Goal: Information Seeking & Learning: Learn about a topic

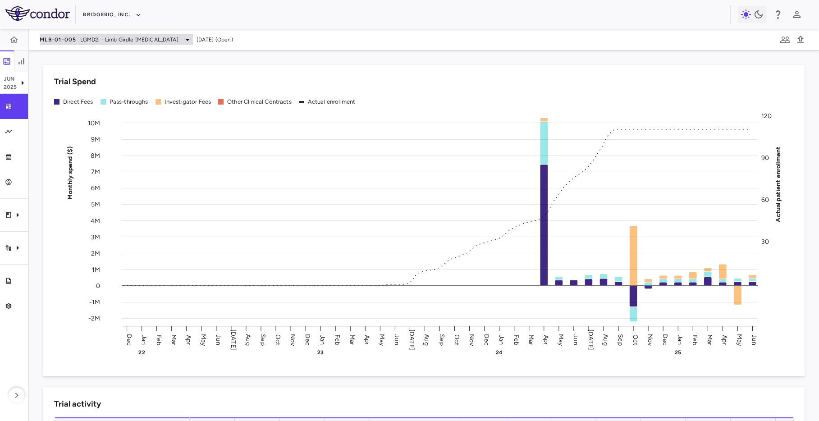
click at [102, 39] on span "LGMD2i - Limb Girdle [MEDICAL_DATA]" at bounding box center [129, 40] width 98 height 8
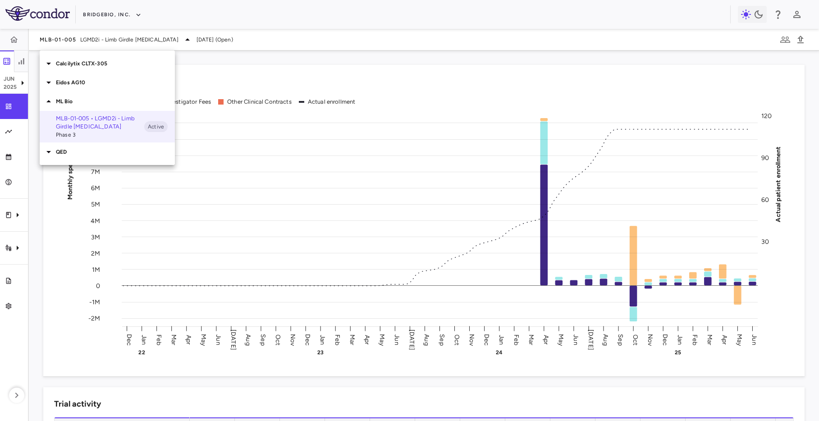
click at [82, 77] on div "Eidos AG10" at bounding box center [107, 82] width 135 height 19
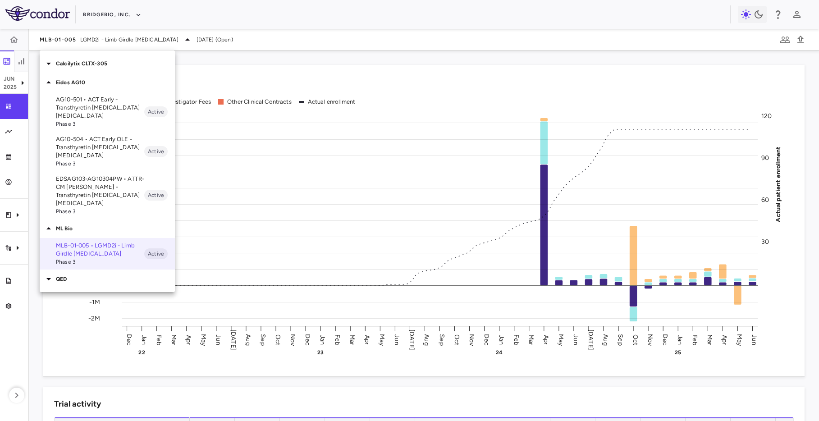
click at [87, 60] on p "Calcilytix CLTX-305" at bounding box center [115, 63] width 119 height 8
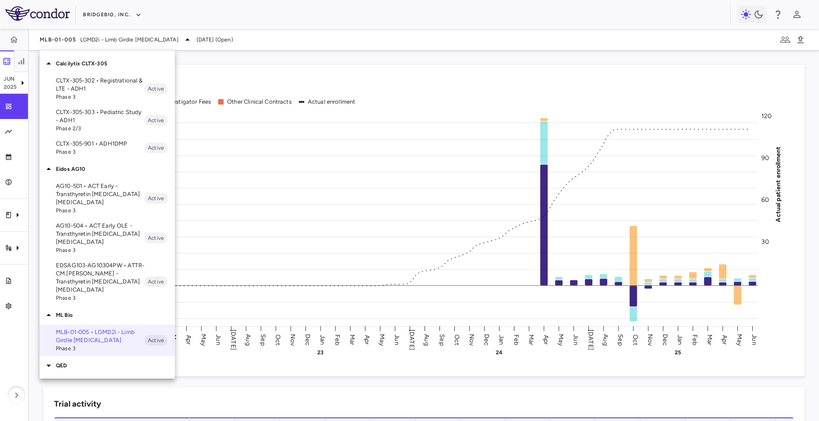
click at [93, 361] on div "QED" at bounding box center [107, 365] width 135 height 19
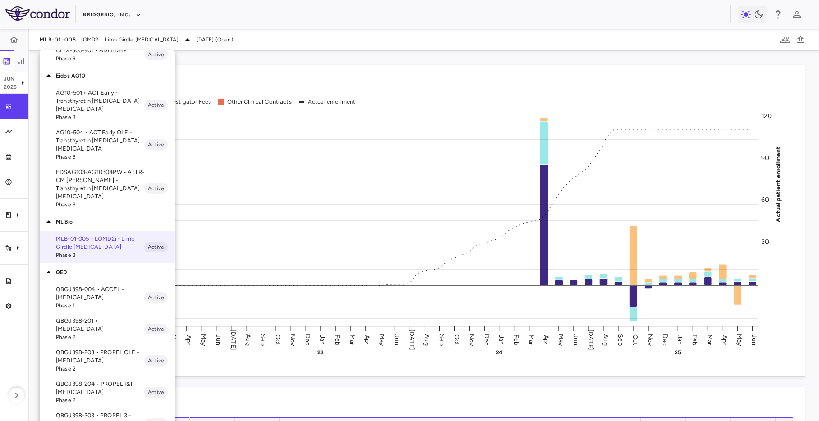
scroll to position [93, 0]
click at [115, 287] on p "QBGJ398-004 • ACCEL - [MEDICAL_DATA]" at bounding box center [100, 294] width 88 height 16
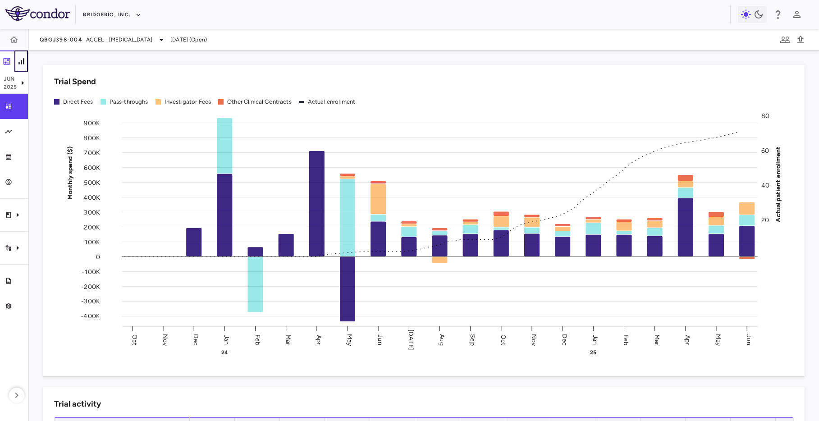
click at [20, 59] on icon "button" at bounding box center [21, 61] width 9 height 9
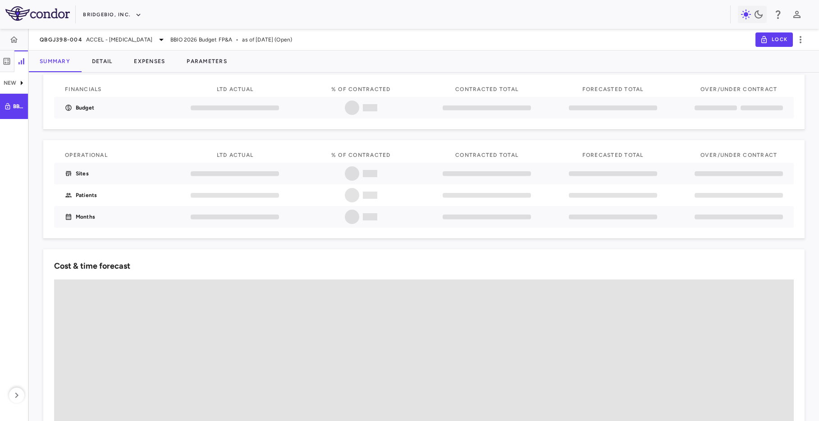
scroll to position [10, 0]
click at [217, 64] on button "Parameters" at bounding box center [207, 61] width 62 height 22
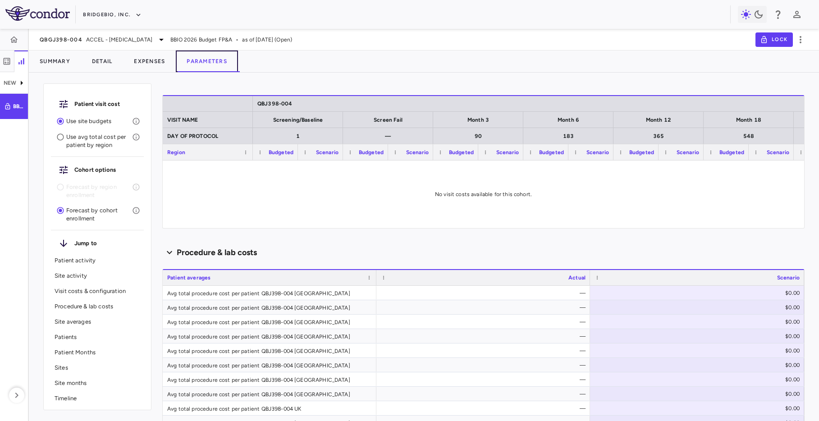
type input "********"
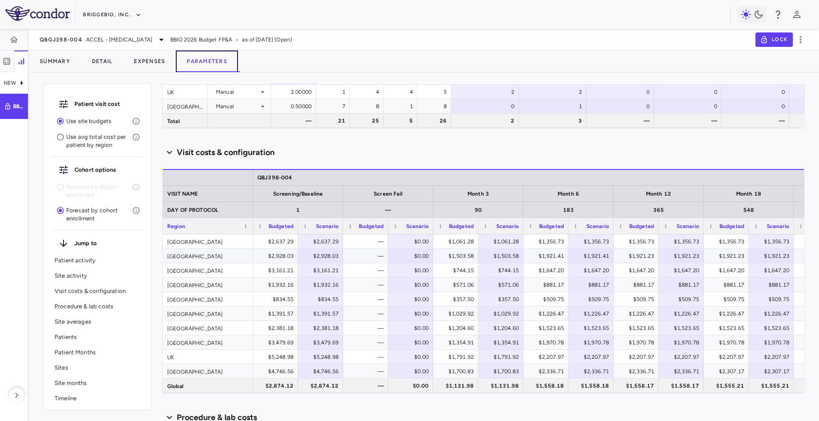
scroll to position [434, 0]
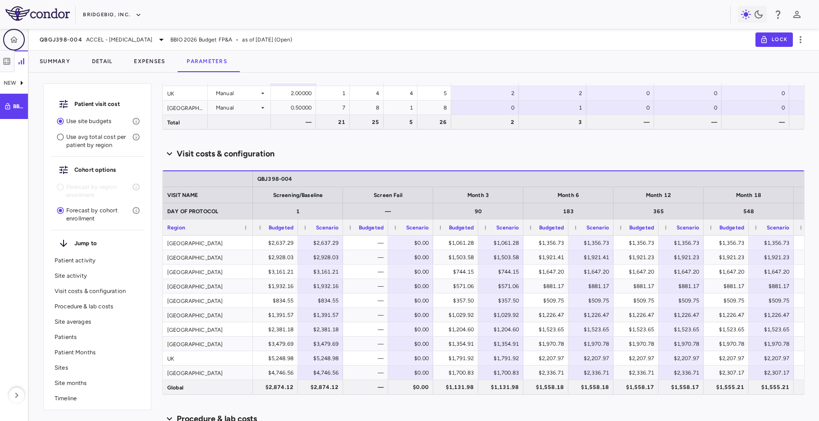
click at [14, 38] on icon "button" at bounding box center [13, 39] width 9 height 9
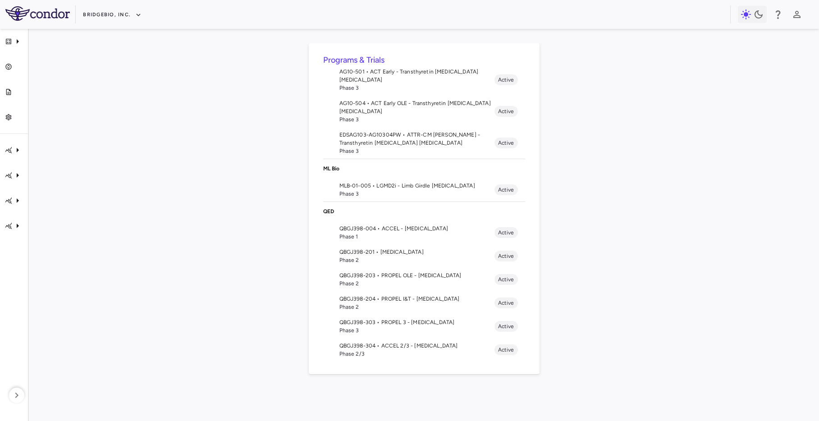
scroll to position [120, 0]
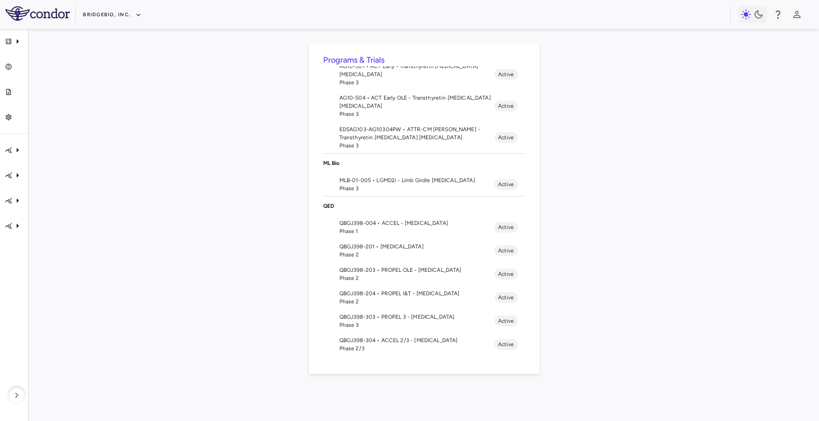
click at [421, 346] on span "Phase 2/3" at bounding box center [416, 348] width 155 height 8
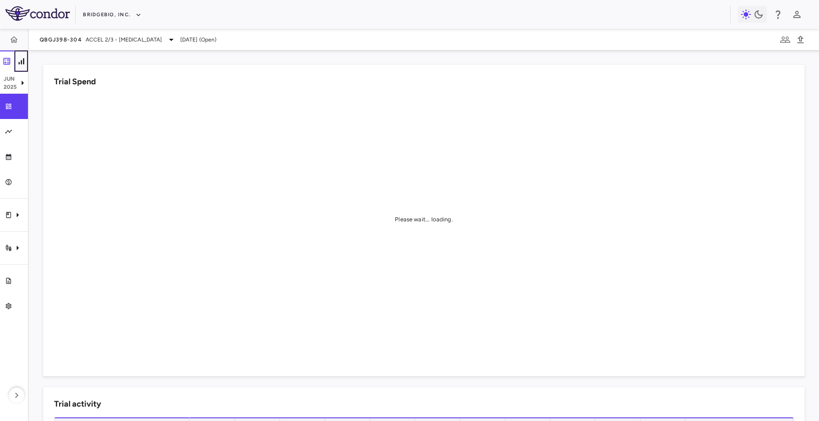
click at [19, 57] on icon "button" at bounding box center [21, 61] width 9 height 9
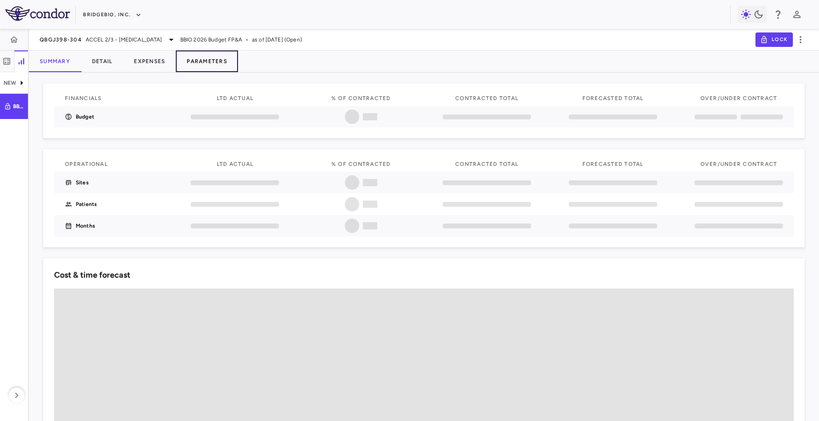
click at [195, 62] on button "Parameters" at bounding box center [207, 61] width 62 height 22
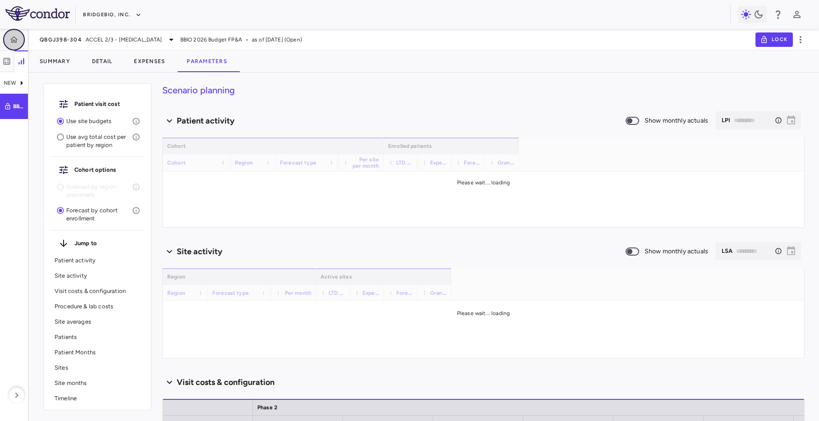
click at [18, 40] on icon "button" at bounding box center [13, 39] width 9 height 9
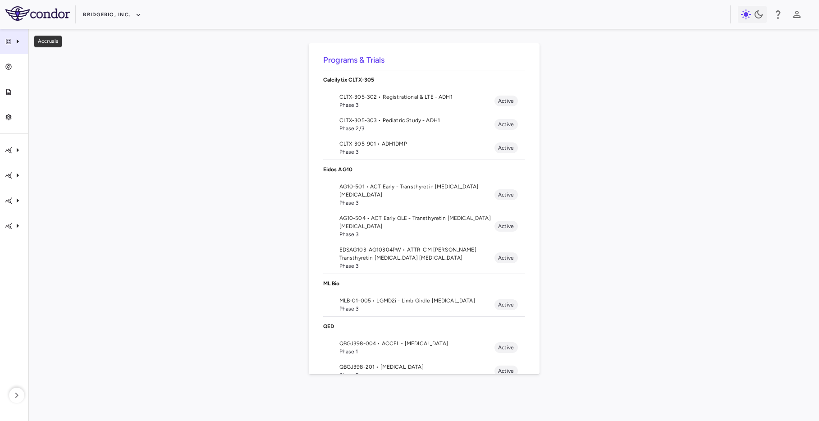
click at [10, 41] on icon "Accruals" at bounding box center [8, 41] width 7 height 7
drag, startPoint x: 11, startPoint y: 63, endPoint x: 11, endPoint y: 71, distance: 8.1
click at [11, 63] on div at bounding box center [409, 210] width 819 height 421
click at [5, 122] on link "Settings" at bounding box center [14, 117] width 28 height 25
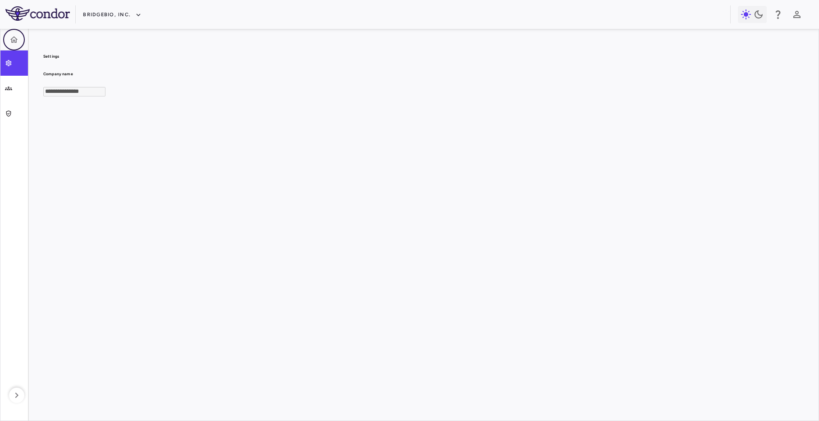
click at [10, 34] on button "button" at bounding box center [14, 40] width 22 height 22
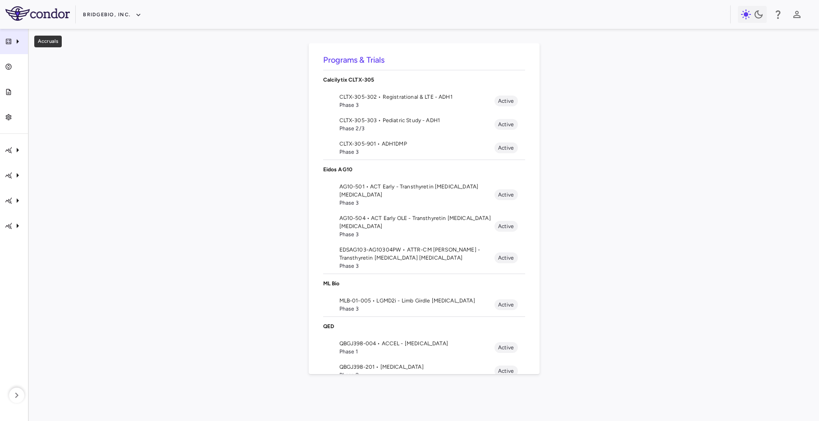
click at [14, 34] on div "Accruals" at bounding box center [14, 41] width 28 height 25
click at [57, 87] on link "FX rates" at bounding box center [65, 84] width 39 height 8
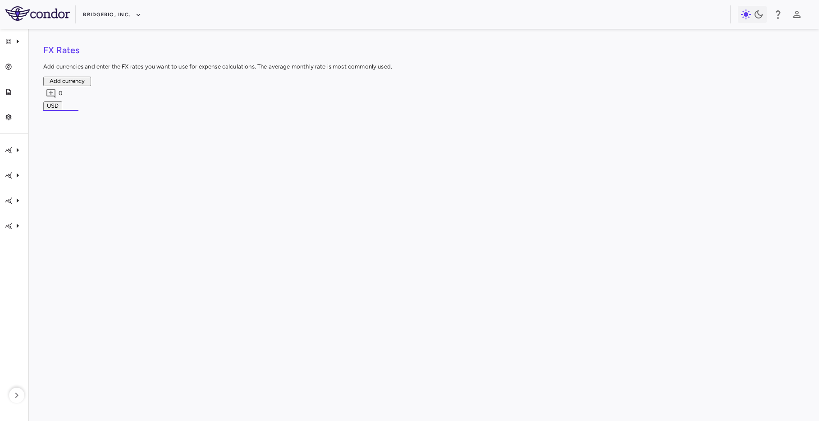
scroll to position [0, 885]
click at [16, 220] on icon "QED" at bounding box center [17, 225] width 11 height 11
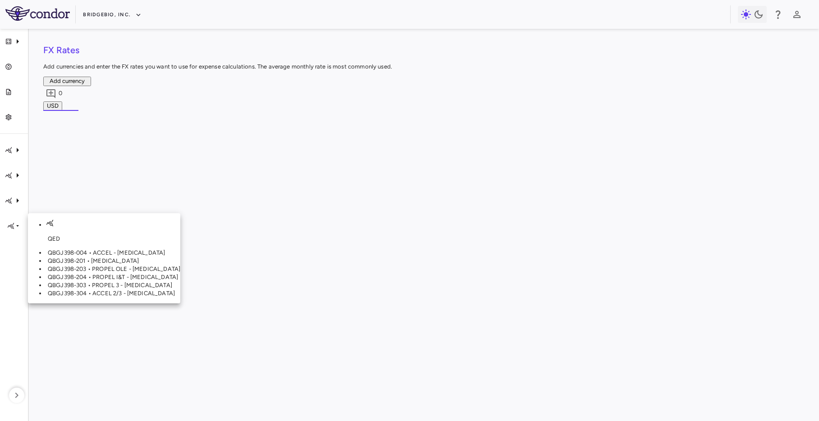
click at [49, 297] on span "QBGJ398-304 • ACCEL 2/3 - [MEDICAL_DATA]" at bounding box center [111, 293] width 127 height 7
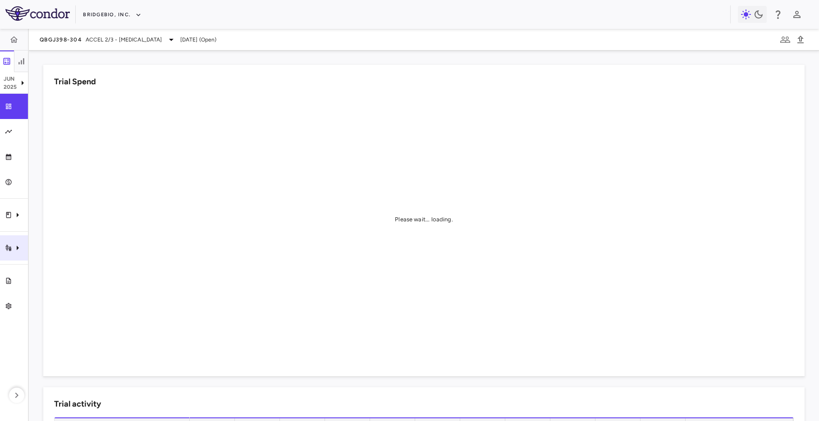
click at [13, 251] on icon "Trial activity" at bounding box center [17, 248] width 11 height 11
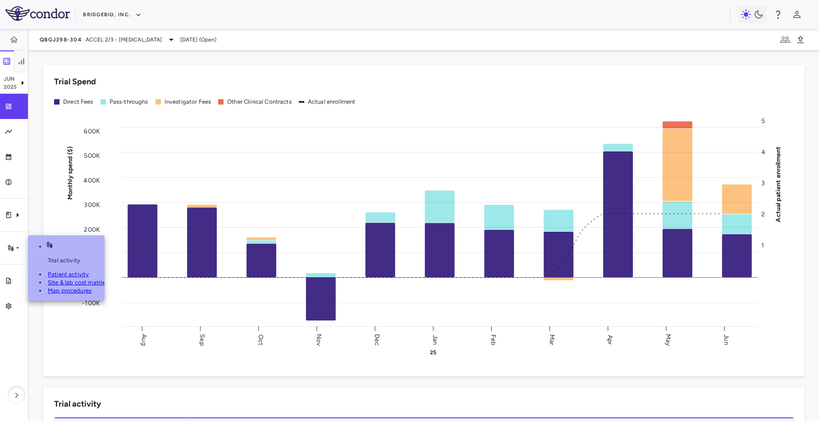
click at [69, 279] on span "Site & lab cost matrix" at bounding box center [76, 282] width 57 height 7
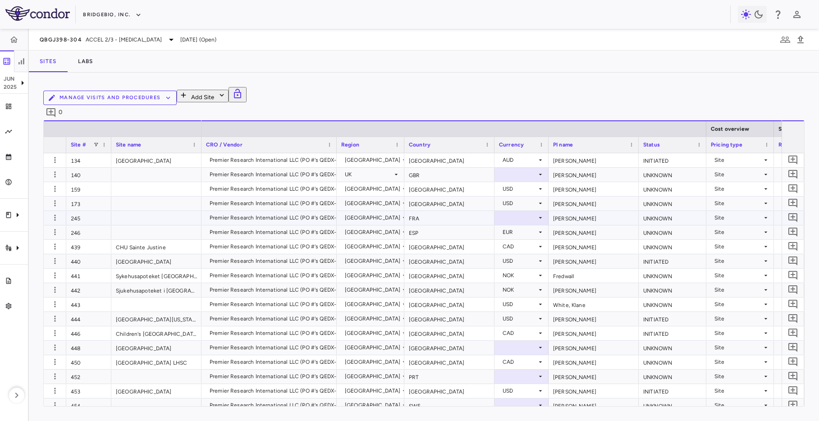
scroll to position [3, 0]
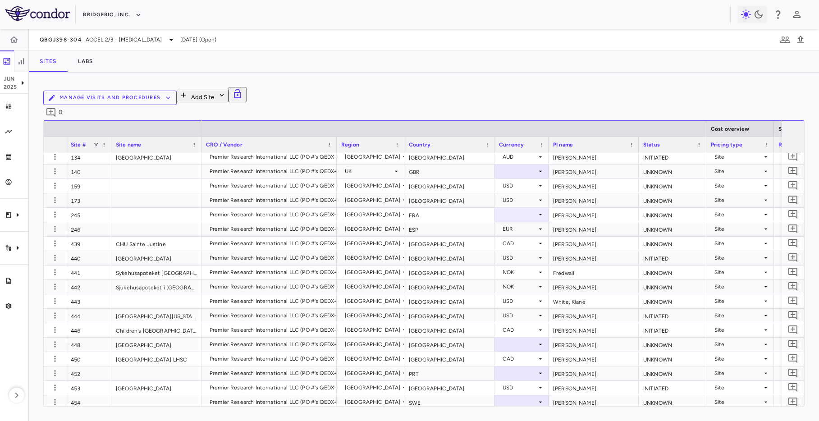
click at [373, 142] on div "Region" at bounding box center [366, 144] width 50 height 11
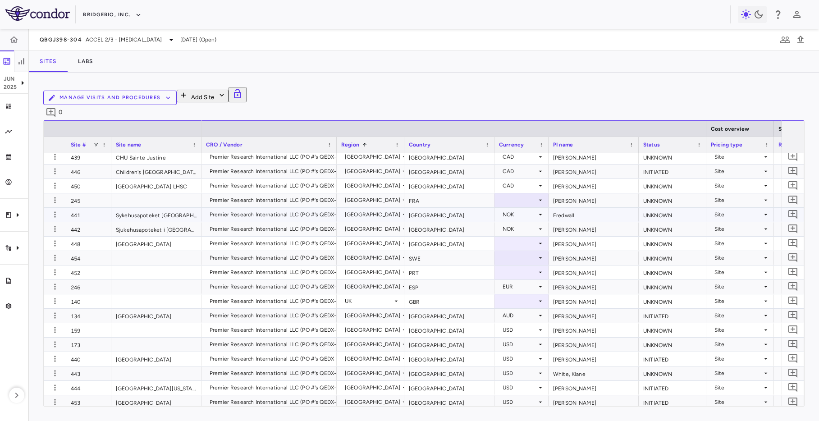
scroll to position [0, 3]
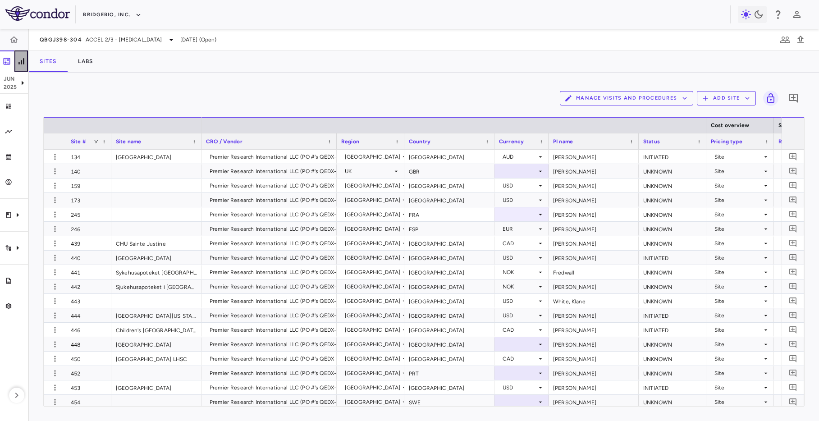
click at [23, 57] on icon "button" at bounding box center [21, 61] width 9 height 9
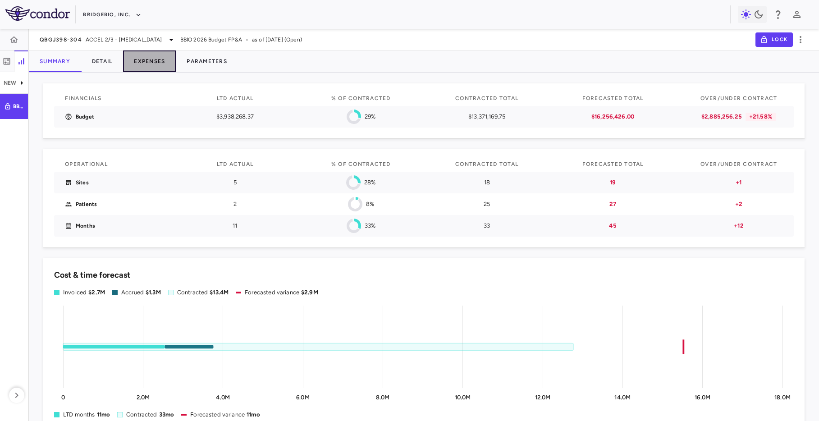
click at [146, 61] on button "Expenses" at bounding box center [149, 61] width 53 height 22
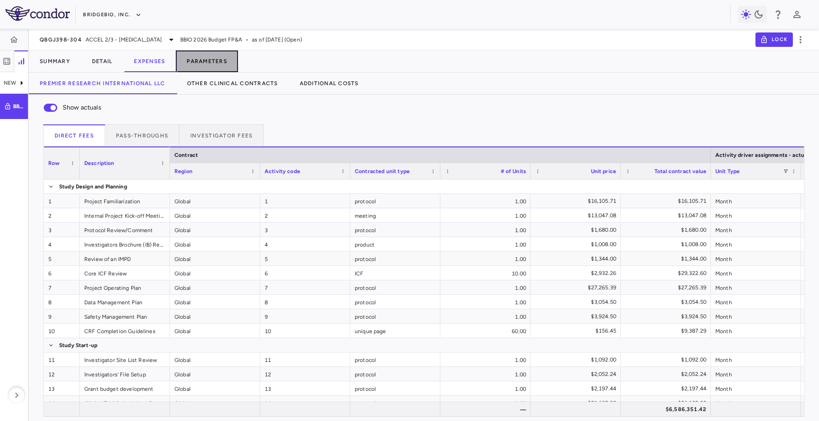
click at [206, 60] on button "Parameters" at bounding box center [207, 61] width 62 height 22
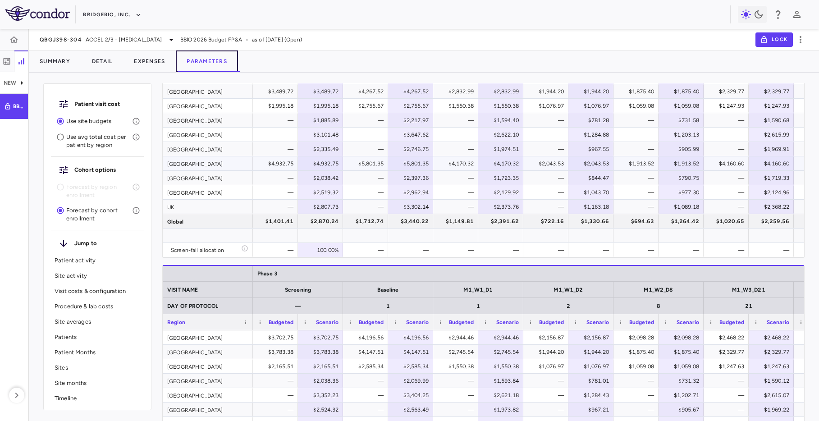
scroll to position [746, 0]
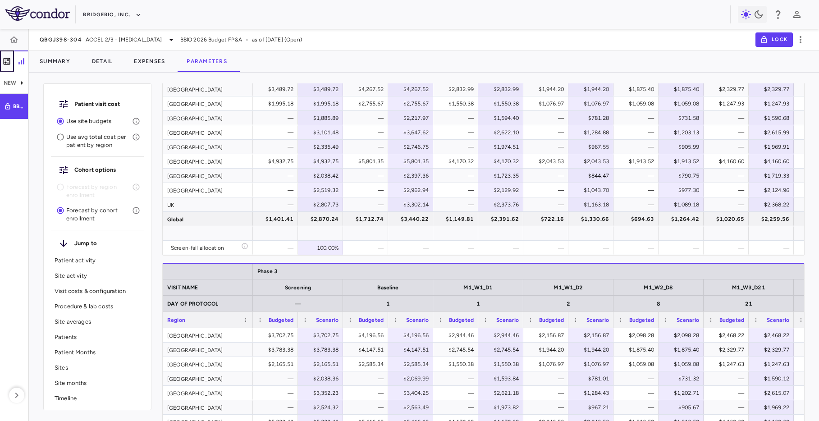
click at [6, 60] on icon "button" at bounding box center [6, 61] width 9 height 9
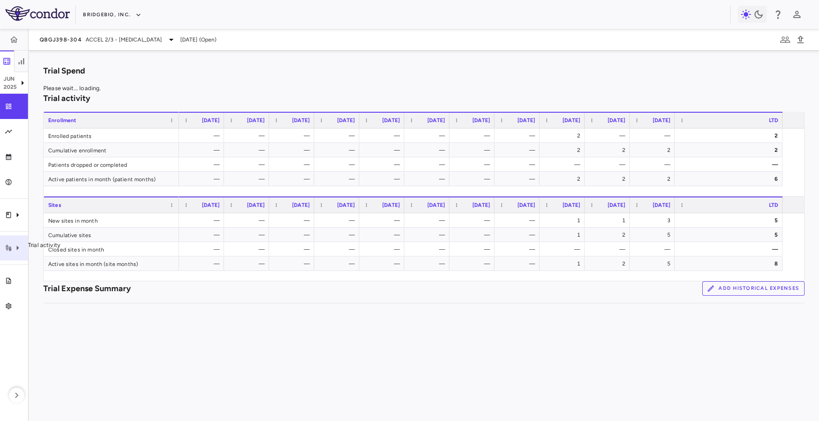
click at [9, 255] on div "Trial activity" at bounding box center [14, 247] width 28 height 25
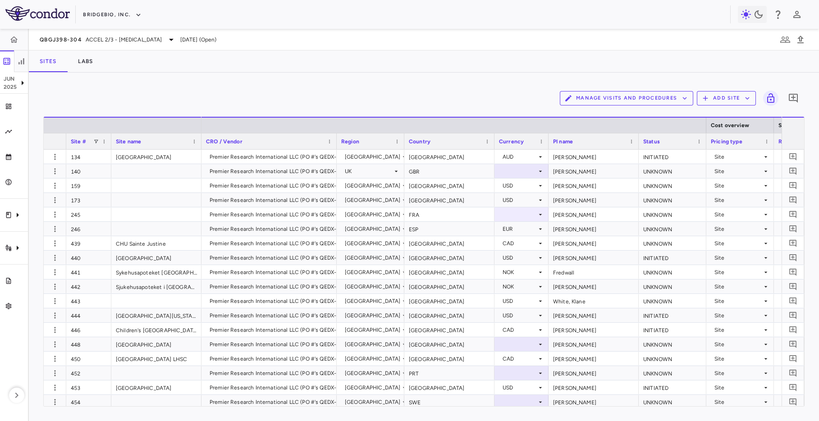
click at [545, 22] on div "BridgeBio, Inc." at bounding box center [406, 14] width 647 height 15
click at [429, 73] on div "Manage Visits and Procedures Add Site 0 Drag here to set row groups Drag here t…" at bounding box center [424, 247] width 790 height 348
